Goal: Information Seeking & Learning: Find specific fact

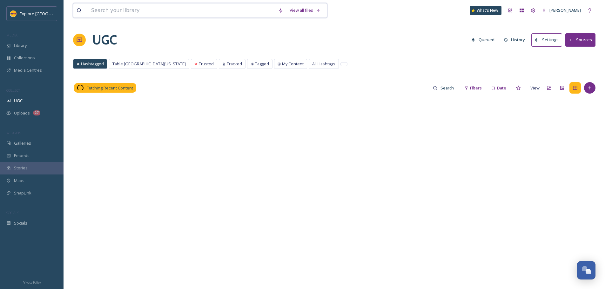
click at [106, 9] on input at bounding box center [181, 10] width 187 height 14
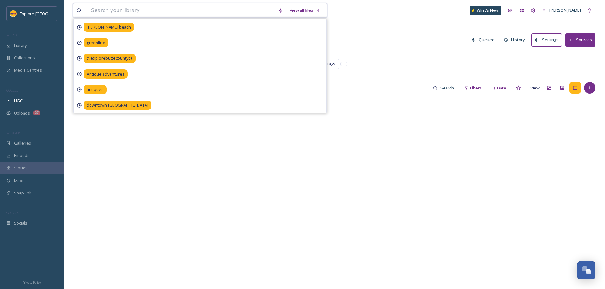
paste input "@[PERSON_NAME]"
type input "@[PERSON_NAME]"
